Goal: Information Seeking & Learning: Learn about a topic

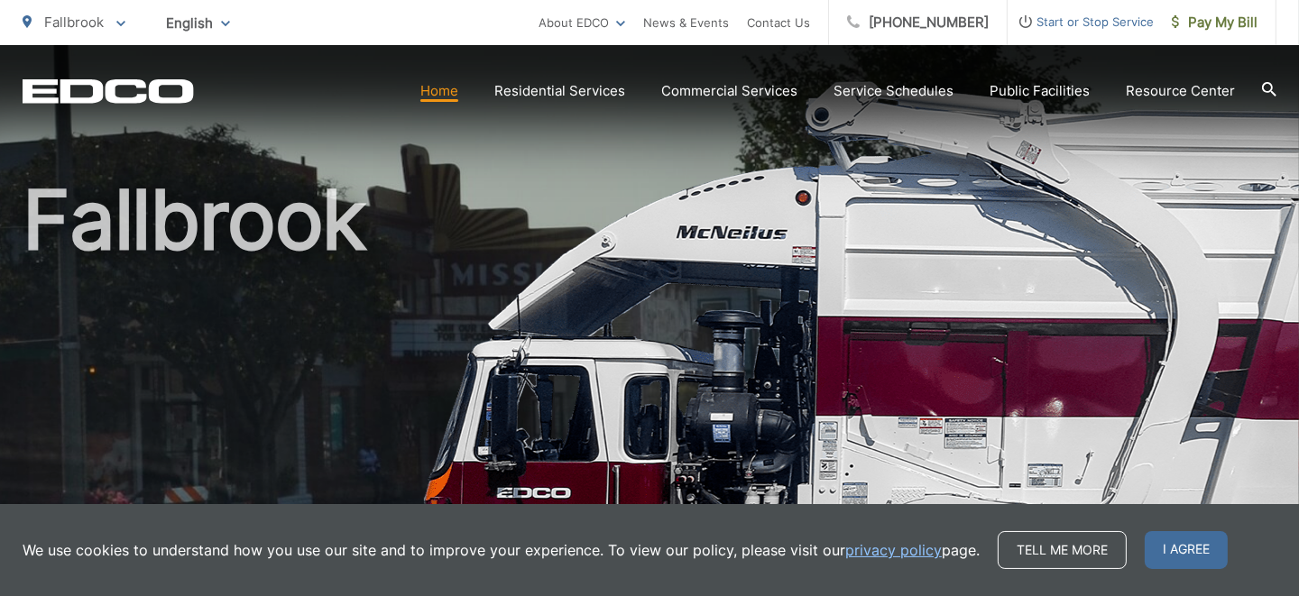
scroll to position [179, 0]
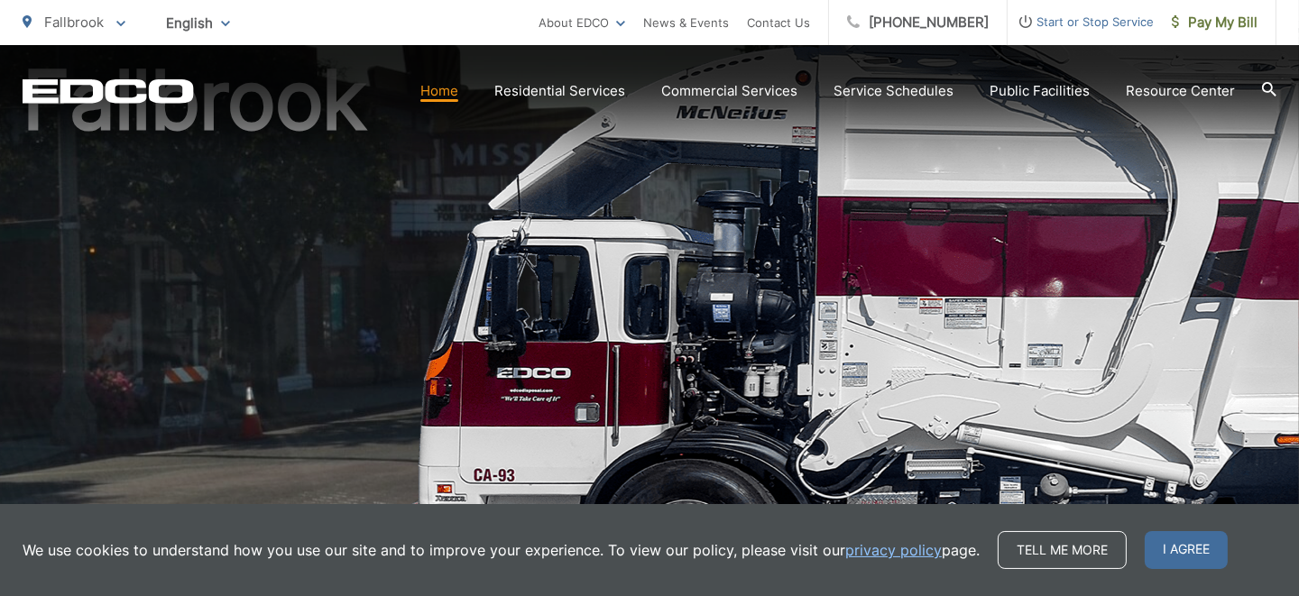
click at [1192, 549] on span "I agree" at bounding box center [1185, 550] width 83 height 38
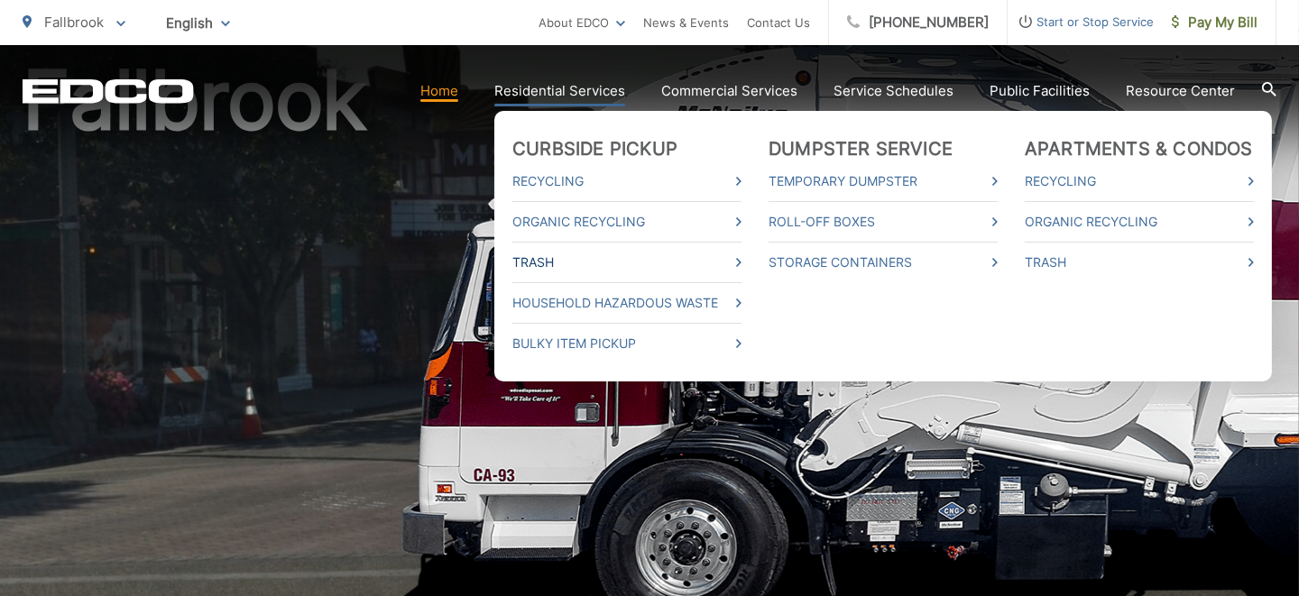
click at [593, 263] on link "Trash" at bounding box center [626, 263] width 229 height 22
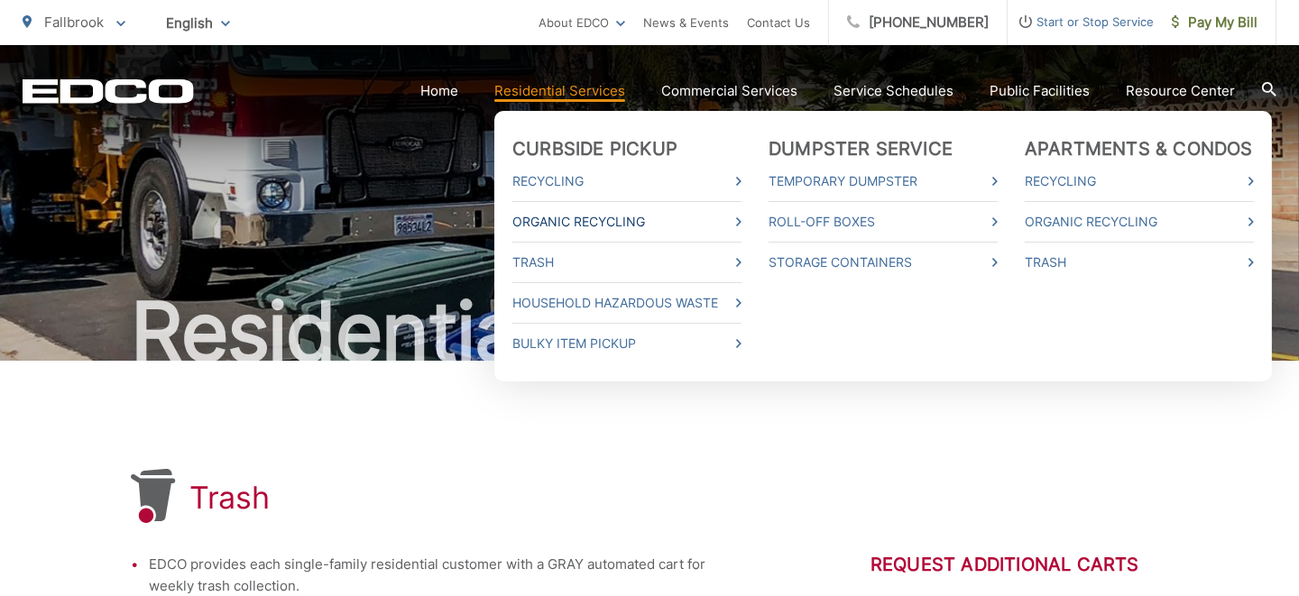
click at [551, 220] on link "Organic Recycling" at bounding box center [626, 222] width 229 height 22
